Goal: Book appointment/travel/reservation

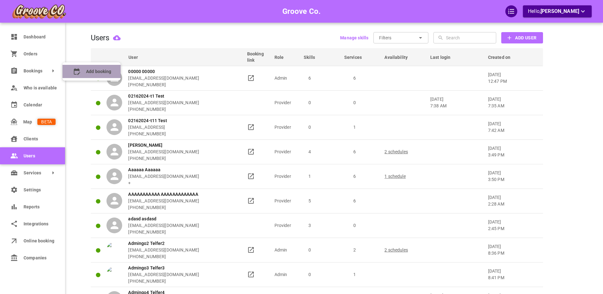
click at [100, 70] on span "Add booking" at bounding box center [98, 71] width 25 height 7
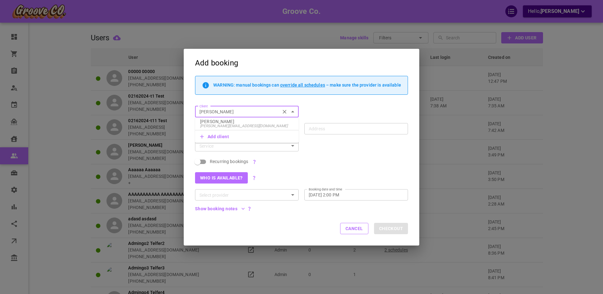
click at [232, 122] on p "[PERSON_NAME]" at bounding box center [247, 121] width 94 height 4
type input "[PERSON_NAME]"
type input "[STREET_ADDRESS]"
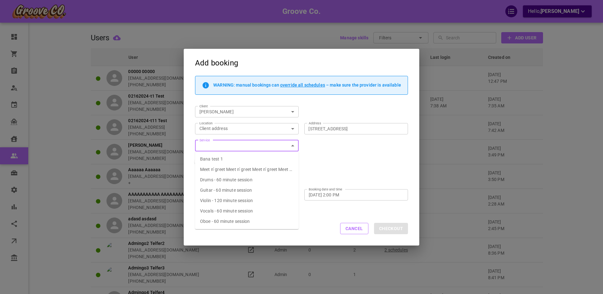
click at [220, 181] on span "Drums - 60 minute session" at bounding box center [226, 179] width 52 height 5
type input "Drums - 60 minute session"
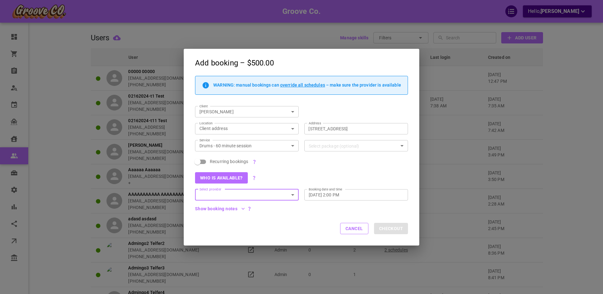
click at [223, 196] on input "Select provider" at bounding box center [242, 195] width 90 height 8
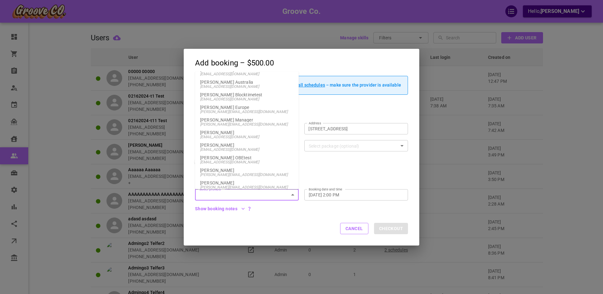
scroll to position [357, 0]
click at [219, 161] on p "[PERSON_NAME]" at bounding box center [247, 161] width 94 height 4
type input "[PERSON_NAME]"
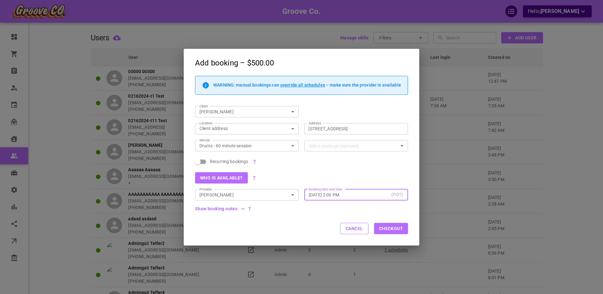
click at [333, 193] on input "[DATE] 2:00 PM" at bounding box center [349, 194] width 80 height 6
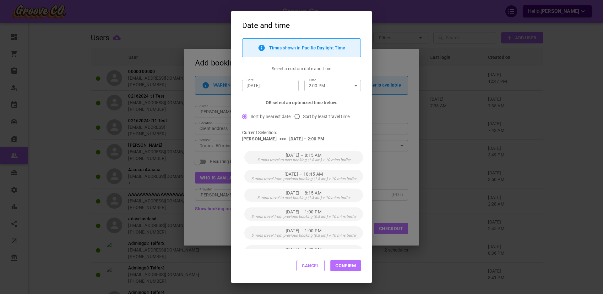
click at [310, 263] on button "Cancel" at bounding box center [311, 265] width 28 height 11
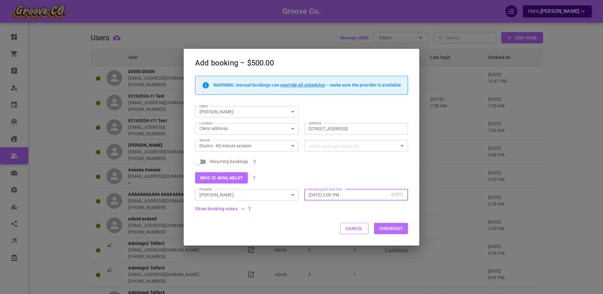
click at [344, 231] on button "Cancel" at bounding box center [354, 227] width 28 height 11
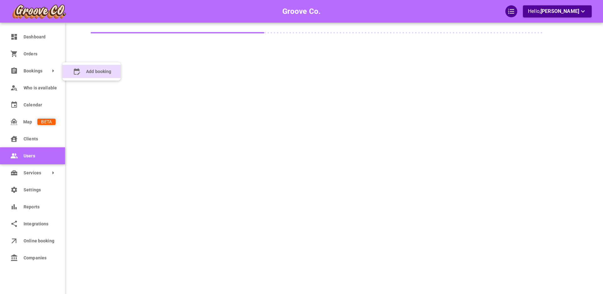
click at [79, 69] on icon at bounding box center [77, 71] width 6 height 7
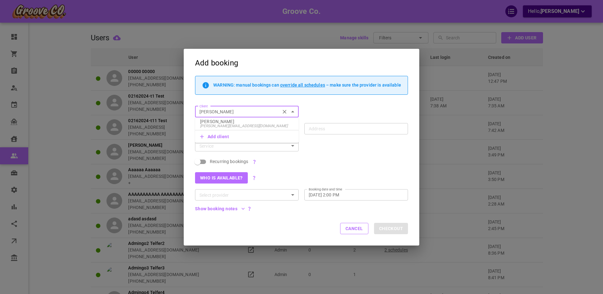
click at [226, 121] on p "[PERSON_NAME]" at bounding box center [247, 121] width 94 height 4
type input "[PERSON_NAME]"
type input "[STREET_ADDRESS]"
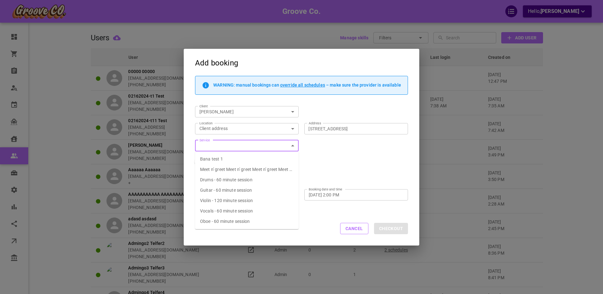
click at [219, 179] on span "Drums - 60 minute session" at bounding box center [226, 179] width 52 height 5
type input "Drums - 60 minute session"
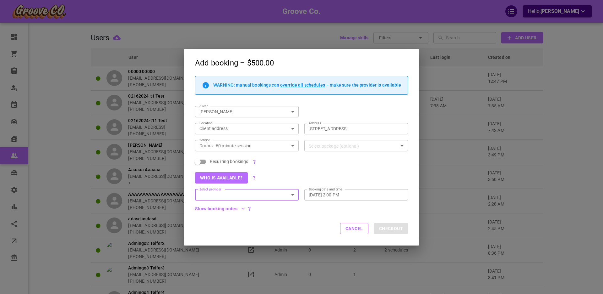
click at [255, 194] on input "Select provider" at bounding box center [242, 195] width 90 height 8
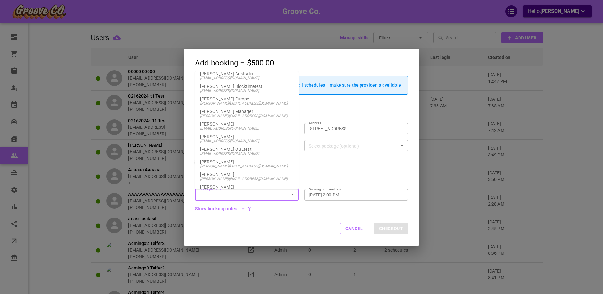
scroll to position [360, 0]
click at [223, 161] on span "[PERSON_NAME][EMAIL_ADDRESS][DOMAIN_NAME]" at bounding box center [247, 162] width 94 height 4
type input "[PERSON_NAME]"
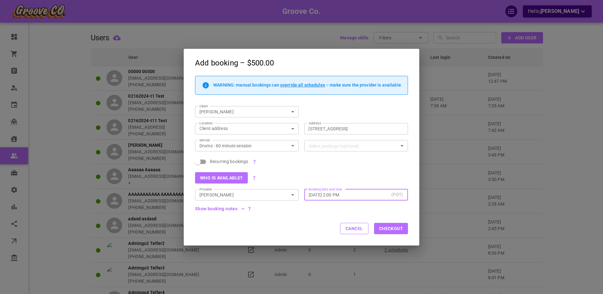
click at [351, 193] on input "[DATE] 2:00 PM" at bounding box center [349, 194] width 80 height 6
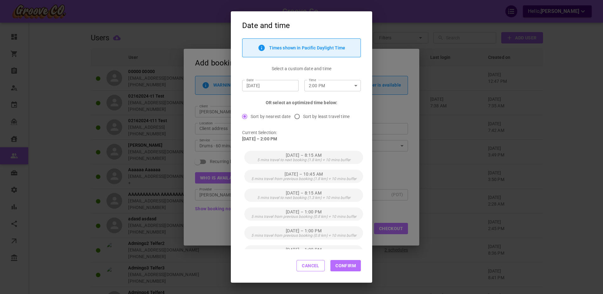
click at [309, 264] on button "Cancel" at bounding box center [311, 265] width 28 height 11
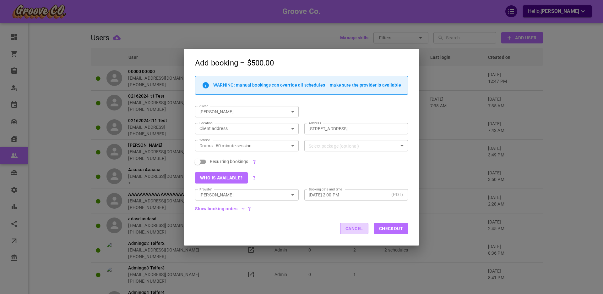
click at [349, 229] on button "Cancel" at bounding box center [354, 227] width 28 height 11
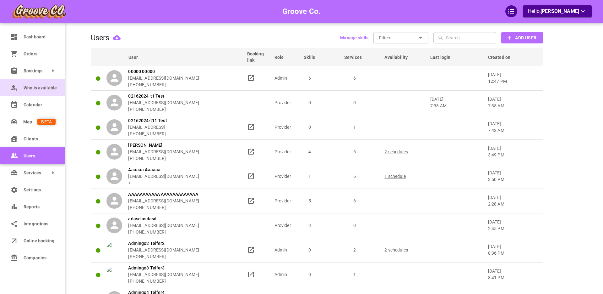
click at [36, 88] on span "Who is available" at bounding box center [40, 88] width 32 height 7
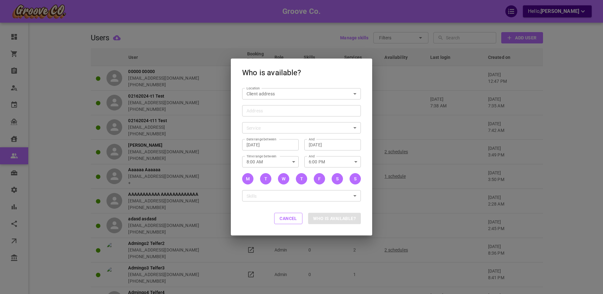
click at [265, 108] on input "Address Address" at bounding box center [298, 111] width 109 height 8
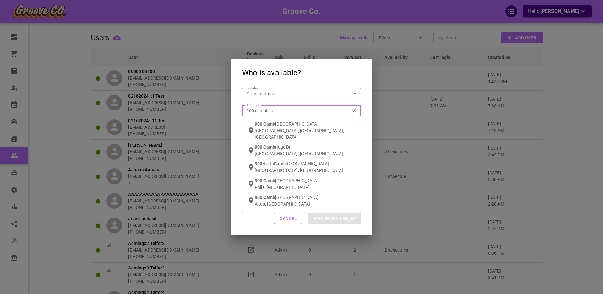
type input "900 cambie st"
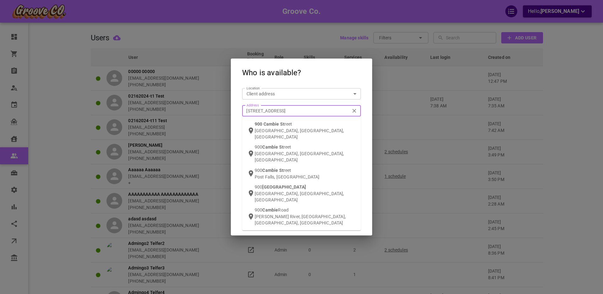
click at [291, 127] on p "Vancouver, BC, Canada" at bounding box center [305, 133] width 101 height 13
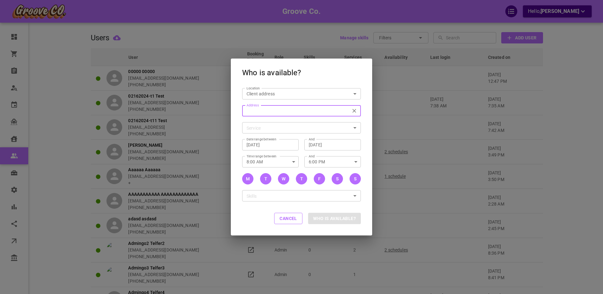
type input "900 Cambie St., Vancouver, BC V6B 1J7, Canada"
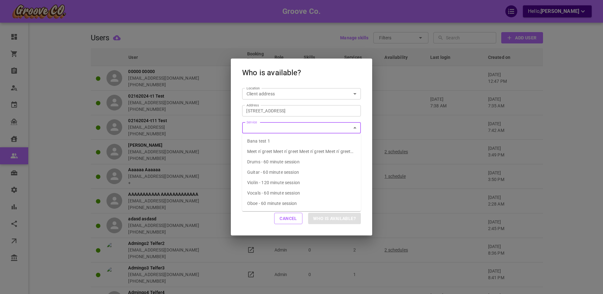
click at [263, 162] on span "Drums - 60 minute session" at bounding box center [273, 161] width 52 height 5
type input "Drums - 60 minute session"
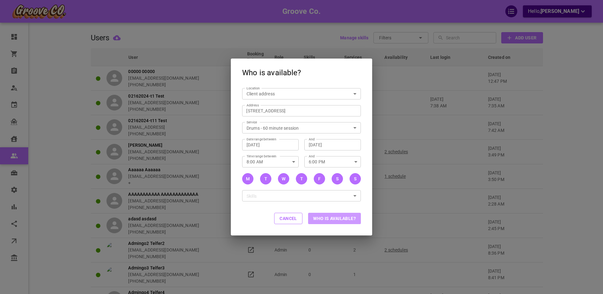
click at [337, 218] on button "Who is available?" at bounding box center [334, 217] width 53 height 11
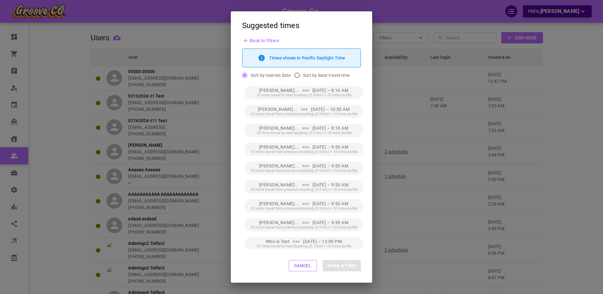
click at [303, 264] on button "Cancel" at bounding box center [303, 265] width 28 height 11
